Goal: Transaction & Acquisition: Subscribe to service/newsletter

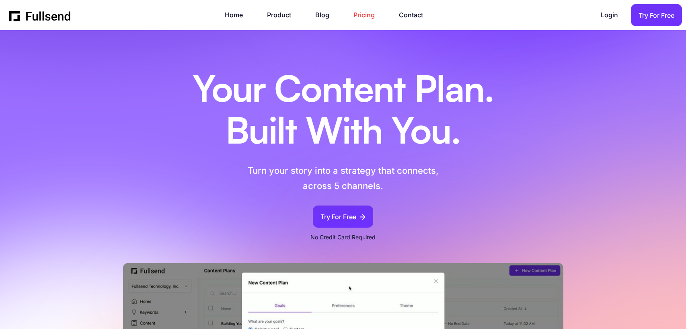
click at [358, 12] on link "Pricing" at bounding box center [367, 15] width 29 height 11
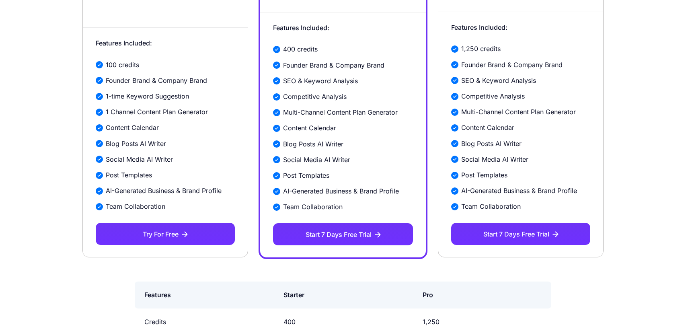
scroll to position [243, 0]
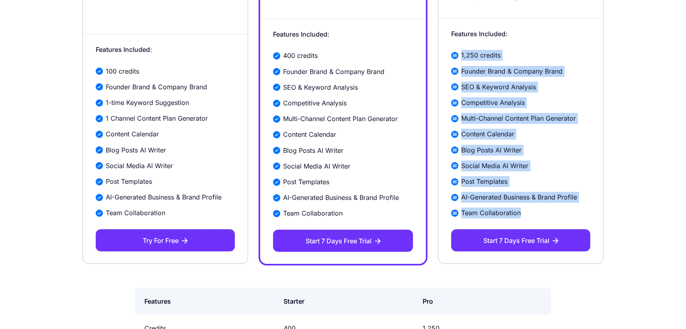
copy div "1,250 credits Founder Brand & Company Brand SEO & Keyword Analysis Competitive …"
drag, startPoint x: 522, startPoint y: 216, endPoint x: 457, endPoint y: 55, distance: 173.1
click at [457, 55] on div "1,250 credits Founder Brand & Company Brand SEO & Keyword Analysis Competitive …" at bounding box center [520, 134] width 139 height 168
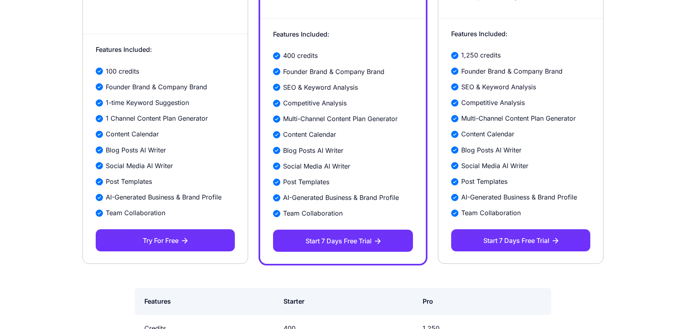
click at [633, 84] on section "Start Growing Your Brand [DATE] Free For people exploring content marketing for…" at bounding box center [343, 25] width 686 height 477
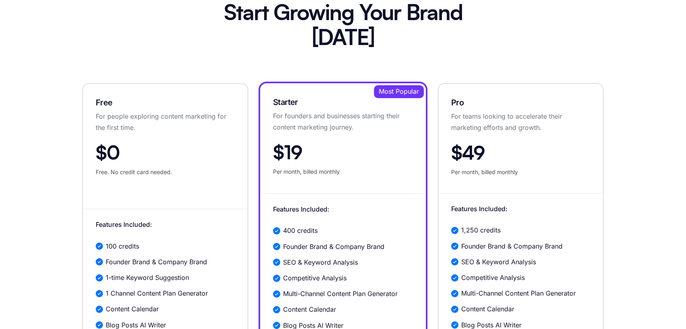
scroll to position [31, 0]
